Goal: Transaction & Acquisition: Purchase product/service

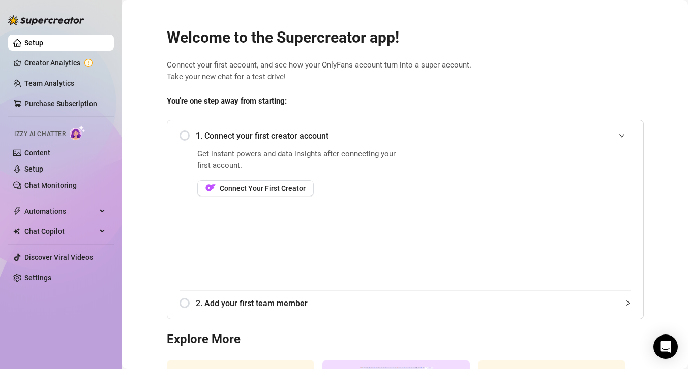
click at [190, 133] on div "1. Connect your first creator account" at bounding box center [404, 135] width 451 height 25
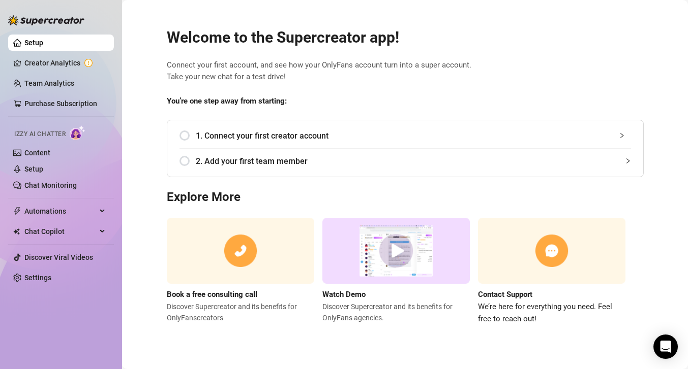
click at [189, 137] on div "1. Connect your first creator account" at bounding box center [404, 135] width 451 height 25
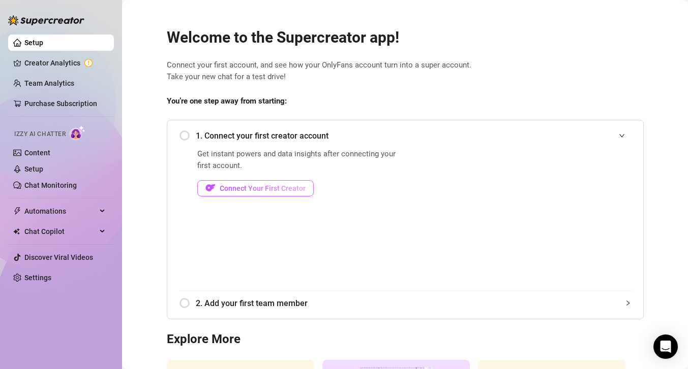
click at [246, 184] on span "Connect Your First Creator" at bounding box center [263, 188] width 86 height 8
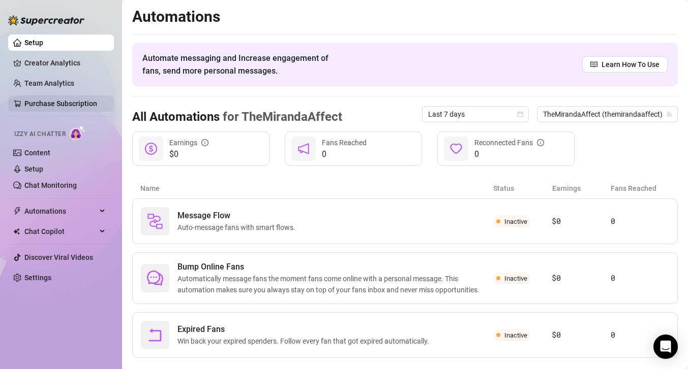
click at [65, 102] on link "Purchase Subscription" at bounding box center [60, 104] width 73 height 8
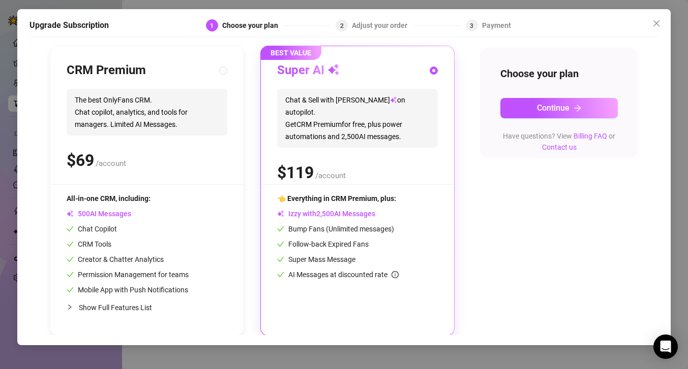
scroll to position [104, 0]
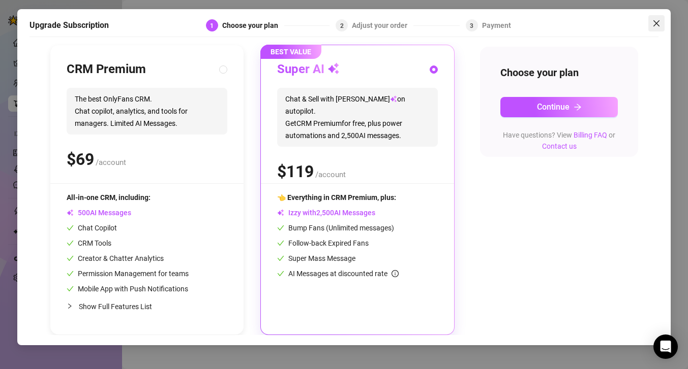
click at [657, 26] on icon "close" at bounding box center [656, 23] width 8 height 8
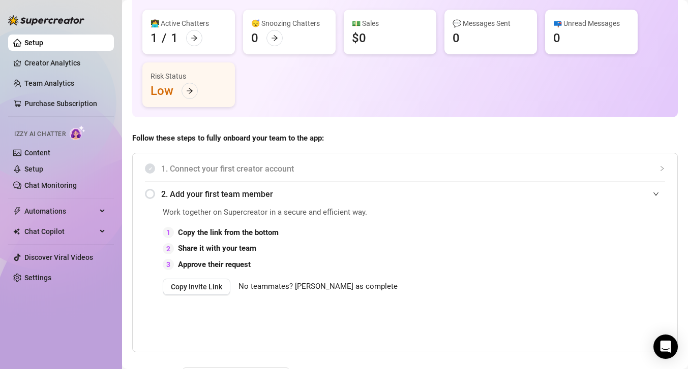
scroll to position [80, 0]
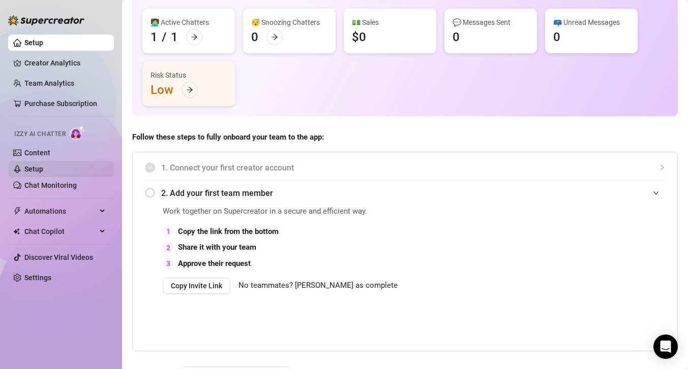
click at [43, 170] on link "Setup" at bounding box center [33, 169] width 19 height 8
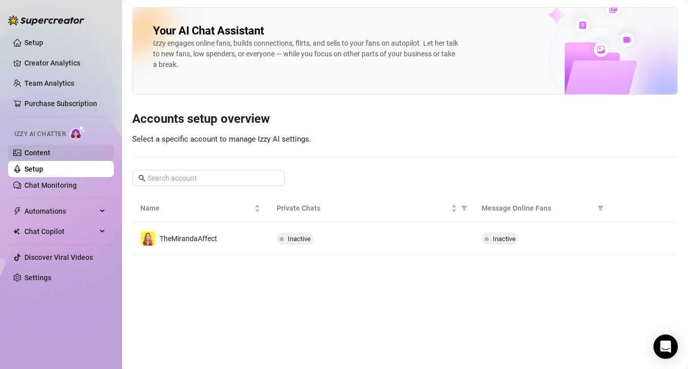
click at [50, 154] on link "Content" at bounding box center [37, 153] width 26 height 8
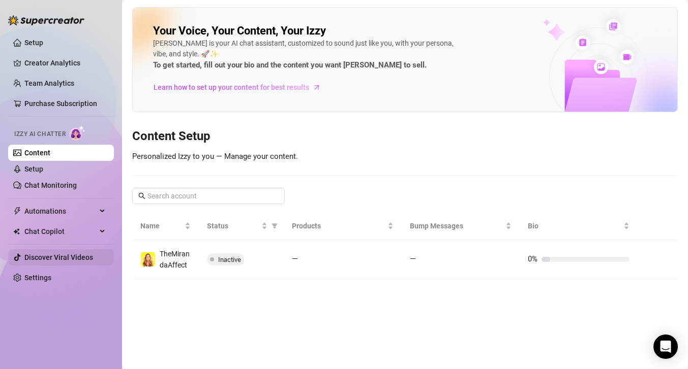
click at [60, 261] on link "Discover Viral Videos" at bounding box center [58, 258] width 69 height 8
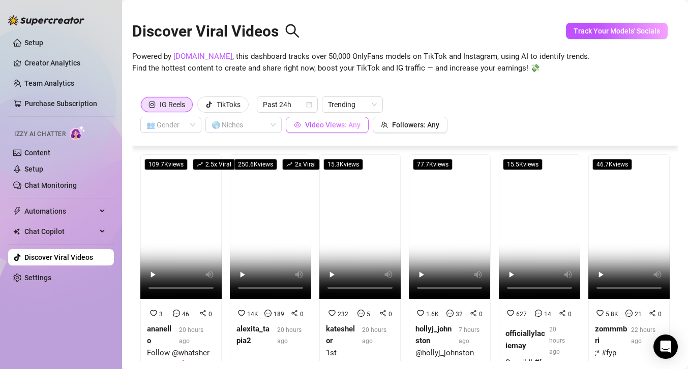
click at [327, 129] on span "Video Views: Any" at bounding box center [332, 125] width 55 height 8
click at [326, 129] on span "Video Views: Any" at bounding box center [332, 125] width 55 height 8
click at [224, 102] on div "TikToks" at bounding box center [229, 104] width 24 height 15
click at [200, 107] on input "TikToks" at bounding box center [200, 107] width 0 height 0
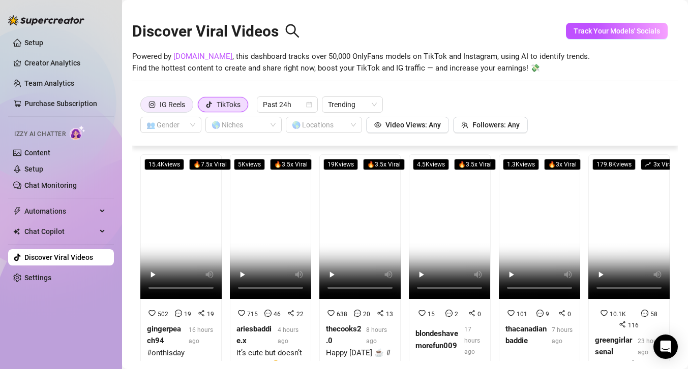
click at [179, 106] on div "IG Reels" at bounding box center [172, 104] width 25 height 15
click at [143, 107] on input "IG Reels" at bounding box center [143, 107] width 0 height 0
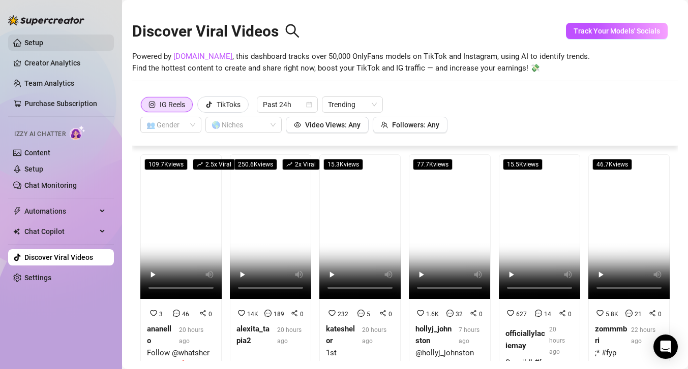
click at [43, 44] on link "Setup" at bounding box center [33, 43] width 19 height 8
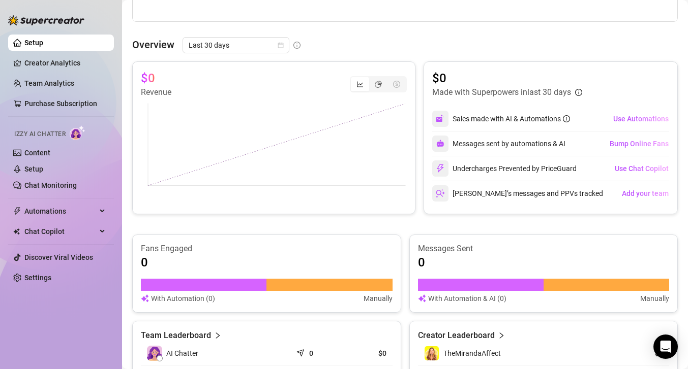
scroll to position [410, 0]
click at [79, 135] on img at bounding box center [78, 133] width 16 height 15
click at [40, 135] on span "Izzy AI Chatter" at bounding box center [39, 135] width 51 height 10
click at [61, 105] on link "Purchase Subscription" at bounding box center [60, 104] width 73 height 8
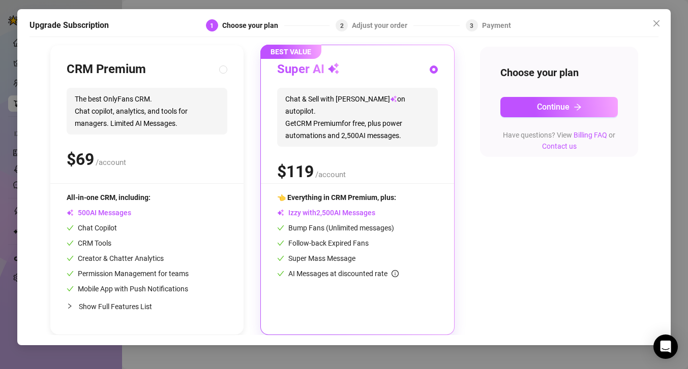
scroll to position [103, 0]
click at [653, 20] on icon "close" at bounding box center [656, 23] width 8 height 8
